Goal: Find specific page/section: Find specific page/section

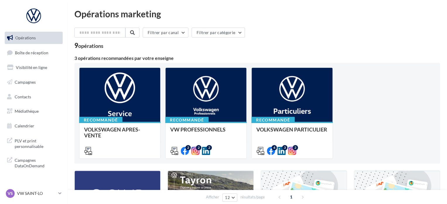
click at [30, 196] on p "VW SAINT-LO" at bounding box center [36, 193] width 39 height 6
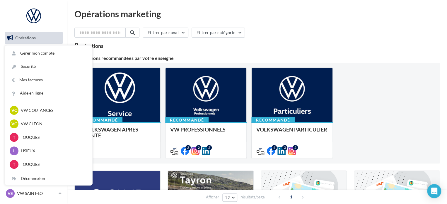
scroll to position [189, 0]
click at [137, 50] on div "Filtrer par canal Filtrer par catégorie 9 opérations 3 opérations recommandées …" at bounding box center [257, 206] width 366 height 357
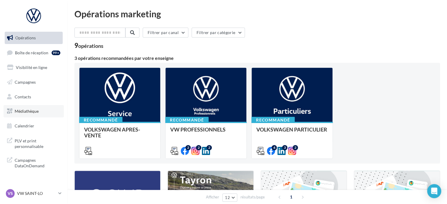
click at [33, 111] on span "Médiathèque" at bounding box center [27, 110] width 24 height 5
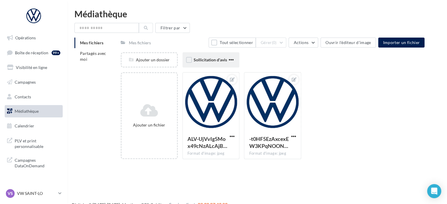
click at [207, 63] on div "Sollicitation d'avis" at bounding box center [211, 59] width 57 height 15
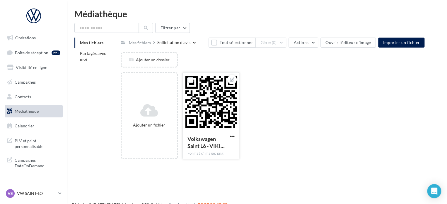
click at [217, 97] on div at bounding box center [211, 101] width 57 height 59
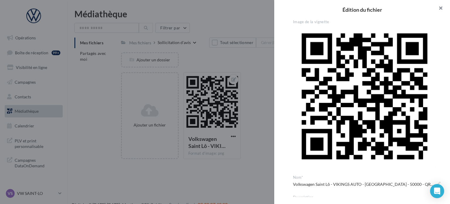
click at [439, 10] on button "button" at bounding box center [438, 9] width 23 height 18
